Goal: Find specific page/section: Find specific page/section

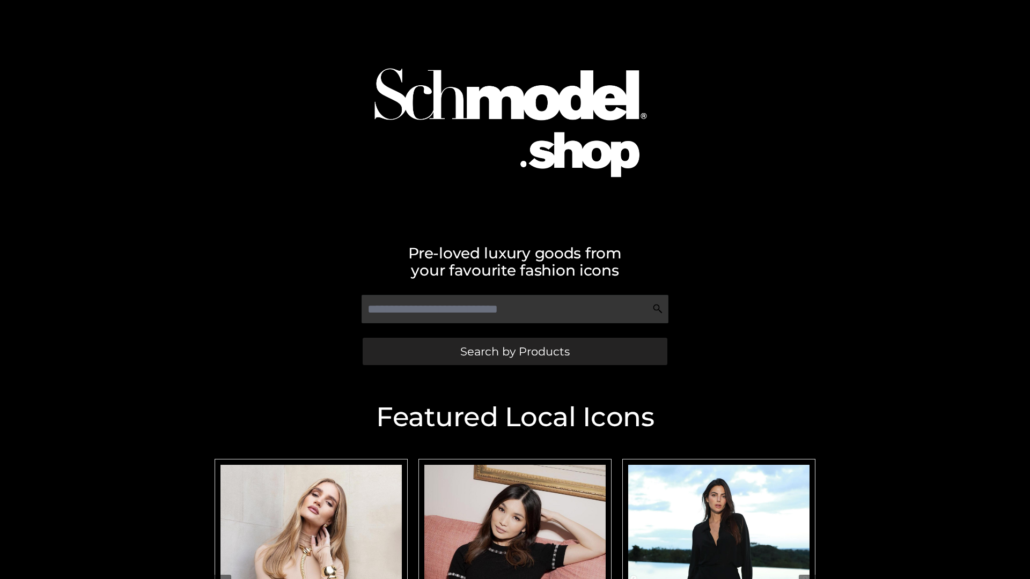
click at [514, 351] on span "Search by Products" at bounding box center [514, 351] width 109 height 11
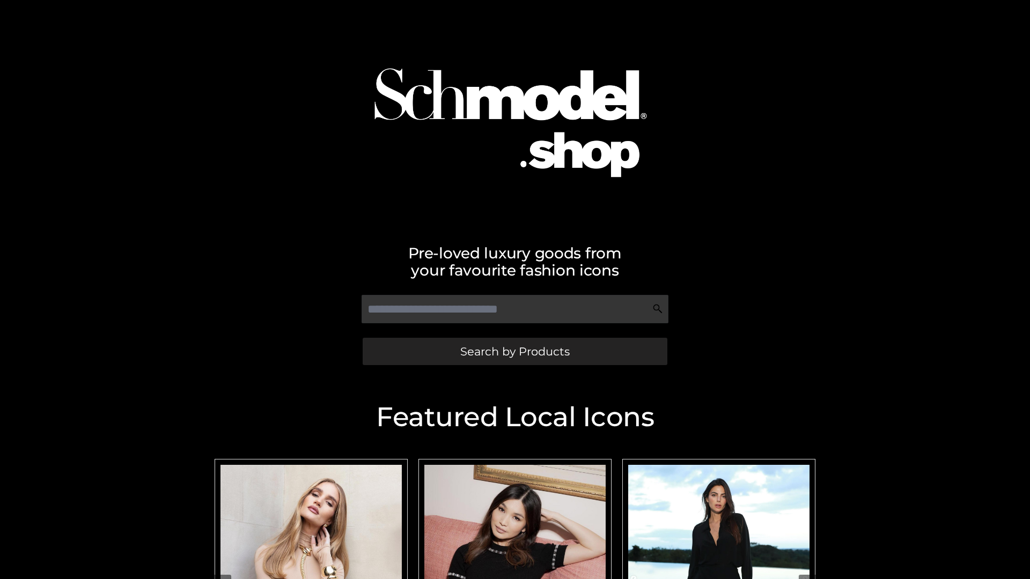
click at [514, 351] on span "Search by Products" at bounding box center [514, 351] width 109 height 11
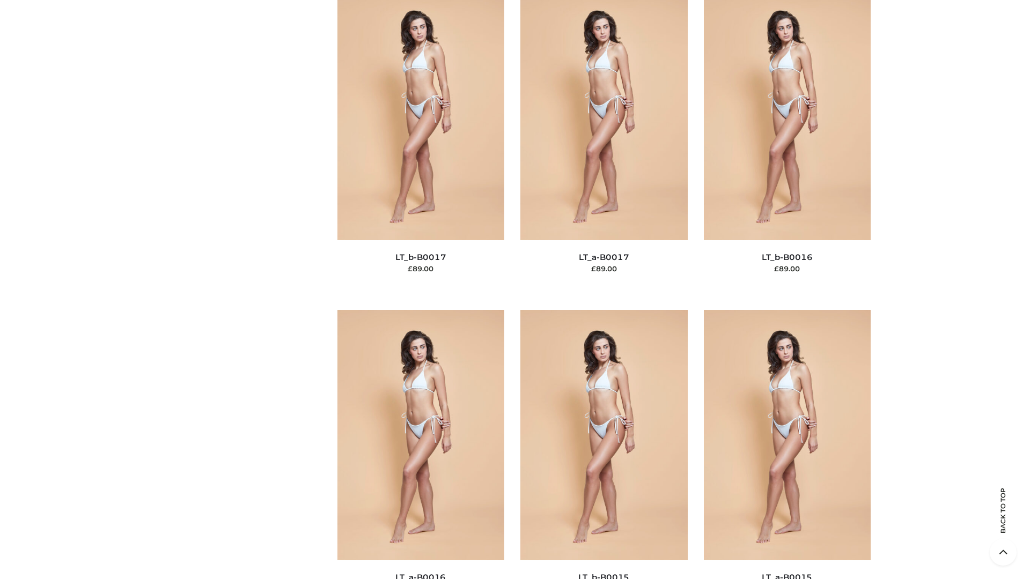
scroll to position [3525, 0]
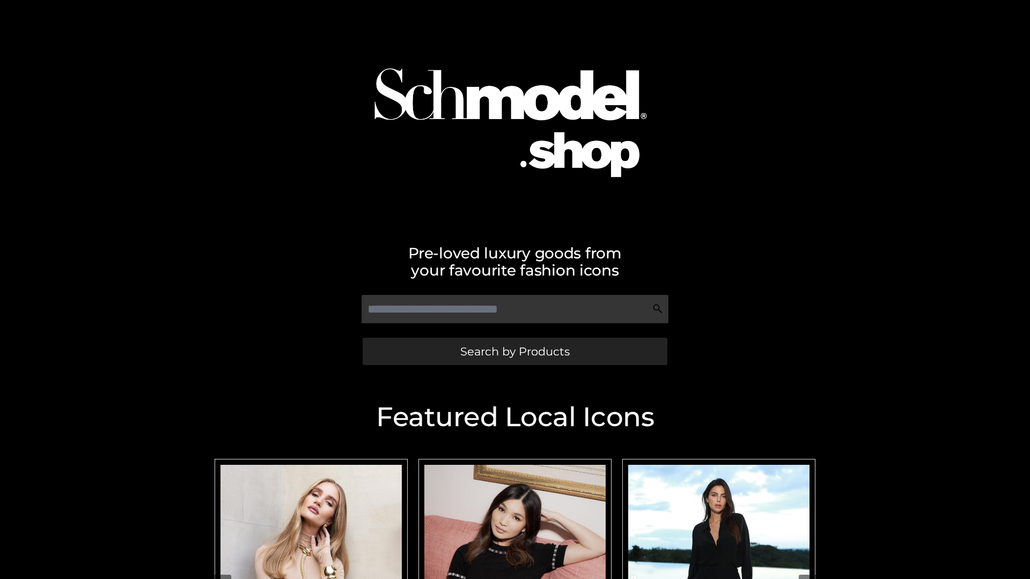
click at [514, 351] on span "Search by Products" at bounding box center [514, 351] width 109 height 11
